Goal: Task Accomplishment & Management: Complete application form

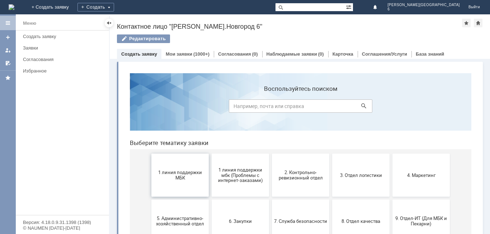
click at [186, 175] on span "1 линия поддержки МБК" at bounding box center [180, 175] width 53 height 11
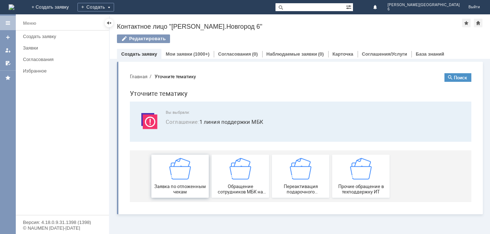
click at [189, 174] on img at bounding box center [180, 169] width 22 height 22
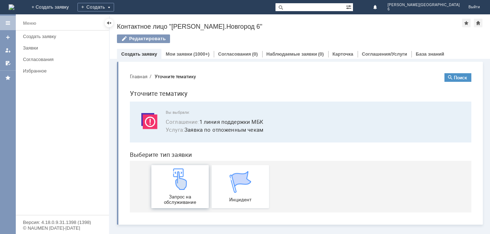
click at [187, 181] on img at bounding box center [180, 179] width 22 height 22
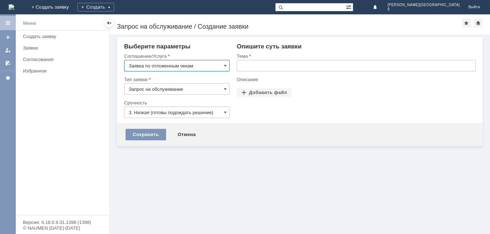
click at [258, 62] on input "text" at bounding box center [356, 65] width 239 height 11
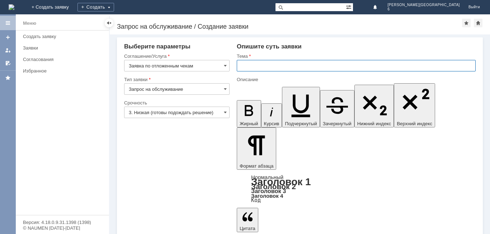
click at [258, 62] on input "text" at bounding box center [356, 65] width 239 height 11
click at [276, 66] on input "отл чеки за 05ю09." at bounding box center [356, 65] width 239 height 11
click at [289, 66] on input "отл чеки за 05.09." at bounding box center [356, 65] width 239 height 11
type input "отл чеки за [DATE]"
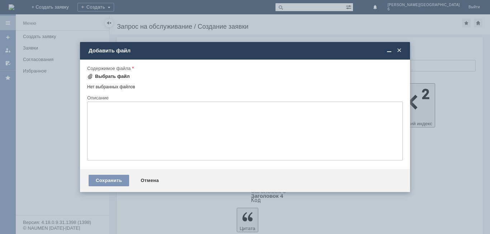
click at [106, 78] on div "Выбрать файл" at bounding box center [112, 77] width 35 height 6
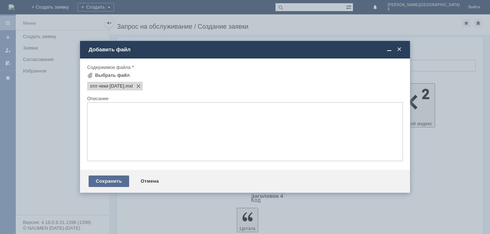
click at [117, 184] on div "Сохранить" at bounding box center [109, 181] width 41 height 11
